Goal: Ask a question: Seek information or help from site administrators or community

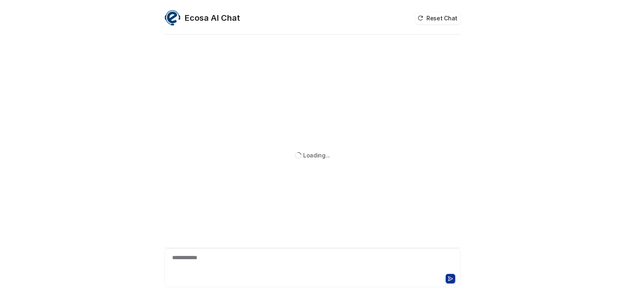
click at [220, 257] on div "**********" at bounding box center [312, 262] width 292 height 19
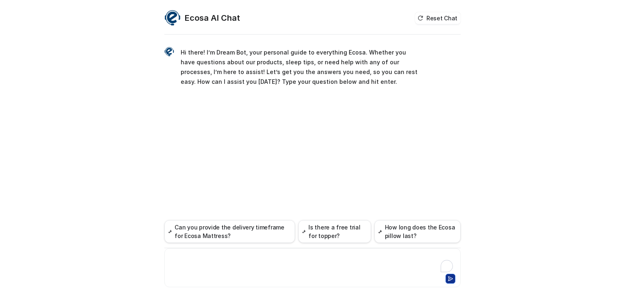
click at [220, 256] on div at bounding box center [312, 262] width 292 height 19
paste div
click at [292, 258] on div "**********" at bounding box center [312, 262] width 292 height 19
click at [291, 259] on div "**********" at bounding box center [312, 262] width 292 height 19
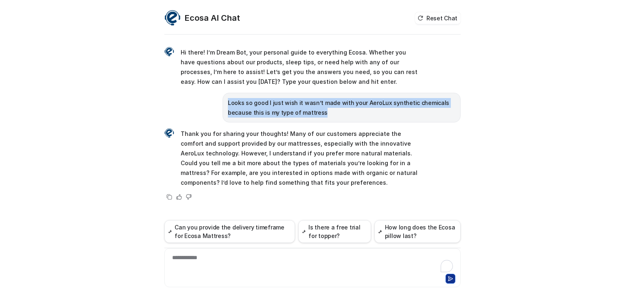
drag, startPoint x: 225, startPoint y: 102, endPoint x: 328, endPoint y: 114, distance: 103.2
click at [328, 114] on div "Looks so good I just wish it wasn’t made with your AeroLux synthetic chemicals …" at bounding box center [342, 108] width 238 height 30
copy p "Looks so good I just wish it wasn’t made with your AeroLux synthetic chemicals …"
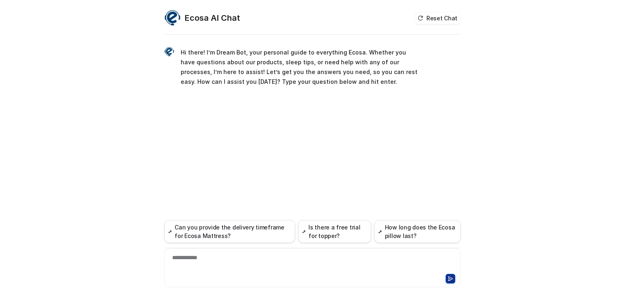
click at [203, 259] on div "**********" at bounding box center [312, 262] width 292 height 19
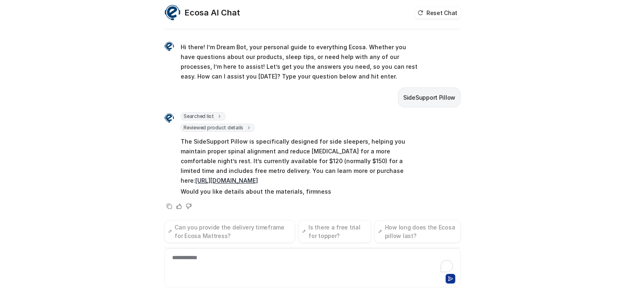
scroll to position [15, 0]
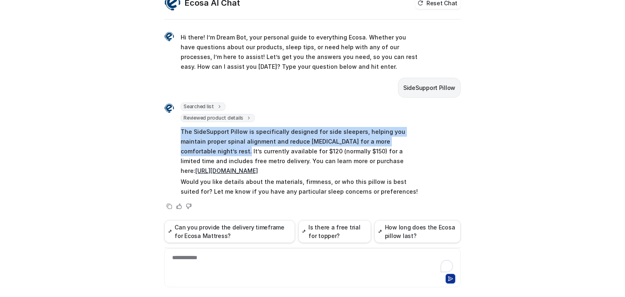
drag, startPoint x: 418, startPoint y: 139, endPoint x: 172, endPoint y: 132, distance: 245.8
click at [172, 132] on div "Searched list url : "https://www.ecosa.com.au/module/ecosafeeds/Feeds?feedid=34…" at bounding box center [312, 157] width 296 height 109
copy p "The SideSupport Pillow is specifically designed for side sleepers, helping you …"
click at [559, 92] on div "**********" at bounding box center [312, 148] width 625 height 297
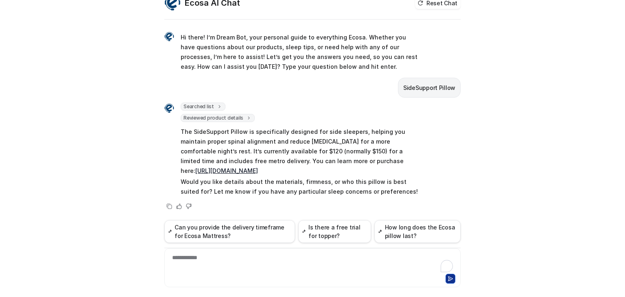
click at [217, 260] on div "**********" at bounding box center [312, 262] width 292 height 19
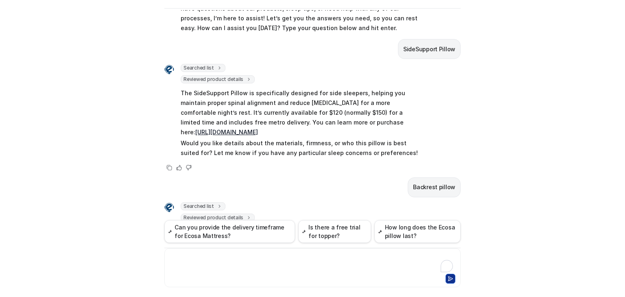
scroll to position [127, 0]
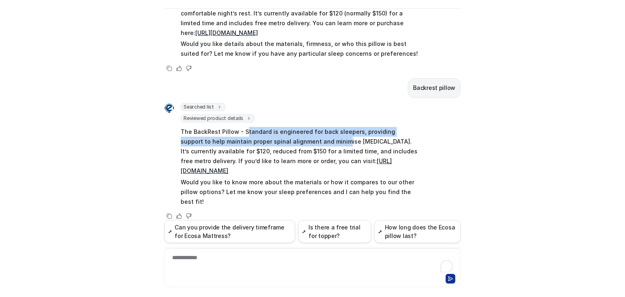
drag, startPoint x: 242, startPoint y: 129, endPoint x: 275, endPoint y: 142, distance: 35.1
click at [308, 137] on p "The BackRest Pillow - Standard is engineered for back sleepers, providing suppo…" at bounding box center [300, 151] width 238 height 49
click at [275, 142] on p "The BackRest Pillow - Standard is engineered for back sleepers, providing suppo…" at bounding box center [300, 151] width 238 height 49
drag, startPoint x: 175, startPoint y: 131, endPoint x: 357, endPoint y: 138, distance: 182.0
click at [357, 138] on div "Searched list url : "https://www.ecosa.com.au/module/ecosafeeds/Feeds?feedid=34…" at bounding box center [291, 155] width 254 height 105
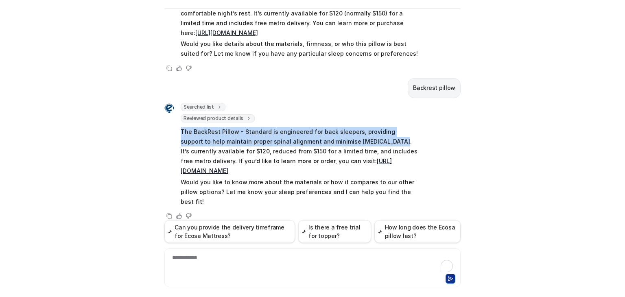
copy p "The BackRest Pillow - Standard is engineered for back sleepers, providing suppo…"
drag, startPoint x: 201, startPoint y: 159, endPoint x: 334, endPoint y: 168, distance: 133.3
click at [334, 168] on p "The BackRest Pillow - Standard is engineered for back sleepers, providing suppo…" at bounding box center [300, 151] width 238 height 49
copy p "If you’d like to learn more or order, you can visit: https://www.ecosa.com.au/b…"
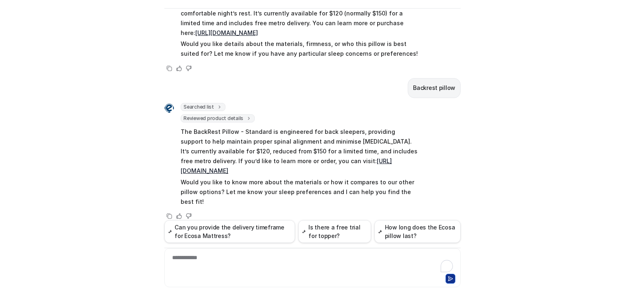
click at [0, 168] on div "Ecosa AI Chat Reset Chat Hi there! I’m Dream Bot, your personal guide to everyt…" at bounding box center [312, 148] width 625 height 297
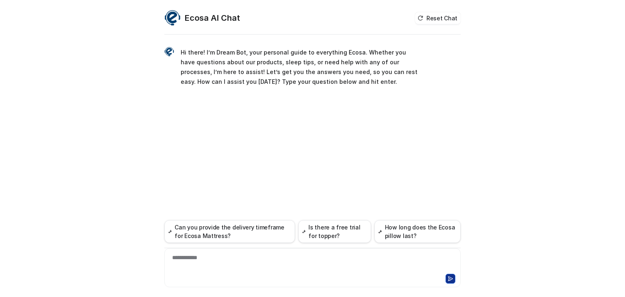
click at [203, 262] on div "**********" at bounding box center [312, 262] width 292 height 19
paste div
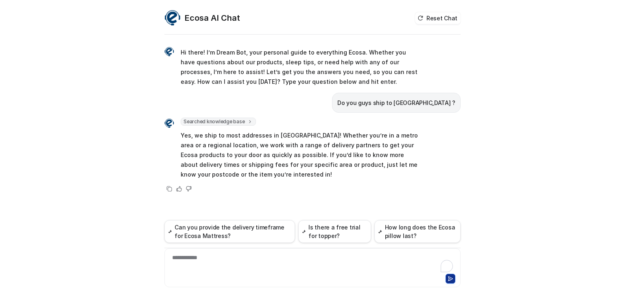
click at [547, 190] on div "Ecosa AI Chat Reset Chat Hi there! I’m Dream Bot, your personal guide to everyt…" at bounding box center [312, 148] width 625 height 297
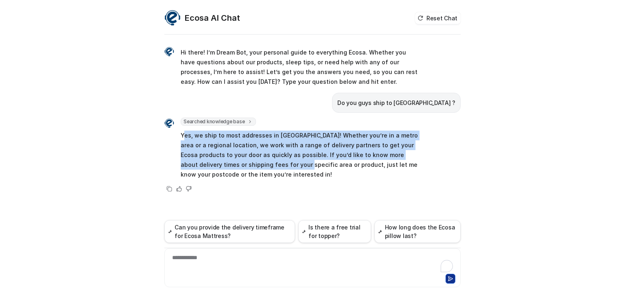
drag, startPoint x: 184, startPoint y: 134, endPoint x: 262, endPoint y: 163, distance: 83.8
click at [262, 163] on p "Yes, we ship to most addresses in Australia! Whether you’re in a metro area or …" at bounding box center [300, 155] width 238 height 49
click at [238, 160] on p "Yes, we ship to most addresses in Australia! Whether you’re in a metro area or …" at bounding box center [300, 155] width 238 height 49
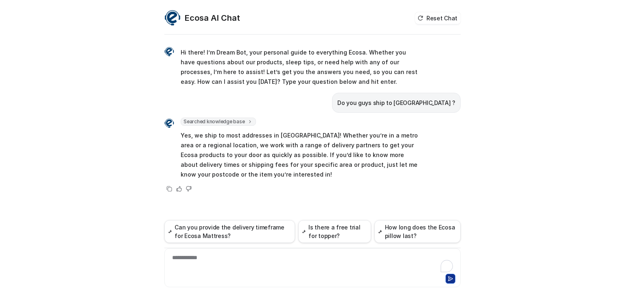
click at [195, 140] on p "Yes, we ship to most addresses in Australia! Whether you’re in a metro area or …" at bounding box center [300, 155] width 238 height 49
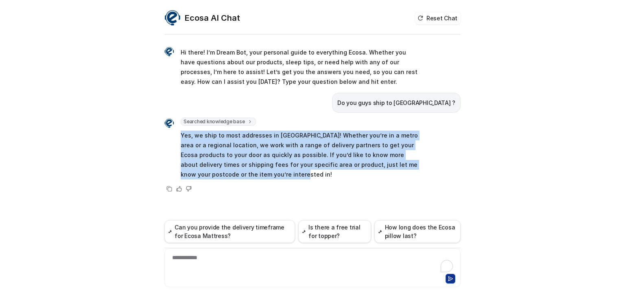
drag, startPoint x: 179, startPoint y: 135, endPoint x: 298, endPoint y: 173, distance: 124.5
click at [298, 173] on div "Searched knowledge base search_queries : [ "shipping to Australia", "Australia …" at bounding box center [291, 149] width 254 height 63
copy p "Yes, we ship to most addresses in Australia! Whether you’re in a metro area or …"
